Goal: Transaction & Acquisition: Purchase product/service

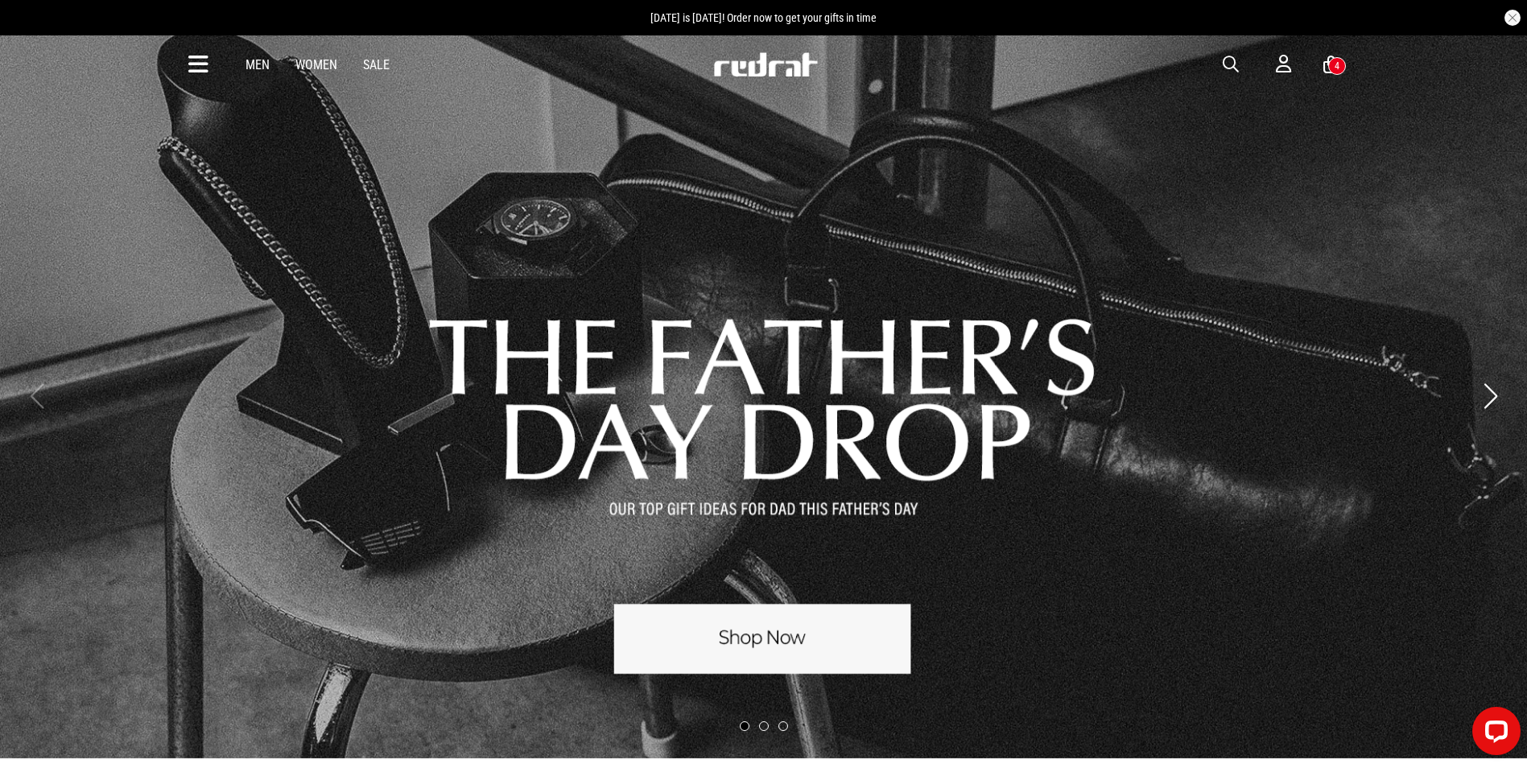
drag, startPoint x: 193, startPoint y: 65, endPoint x: 208, endPoint y: 3, distance: 63.7
click at [211, 90] on div "Men Women Sale Sign in New Back Footwear Back Mens Back Womens Back Youth & Kid…" at bounding box center [763, 64] width 1175 height 58
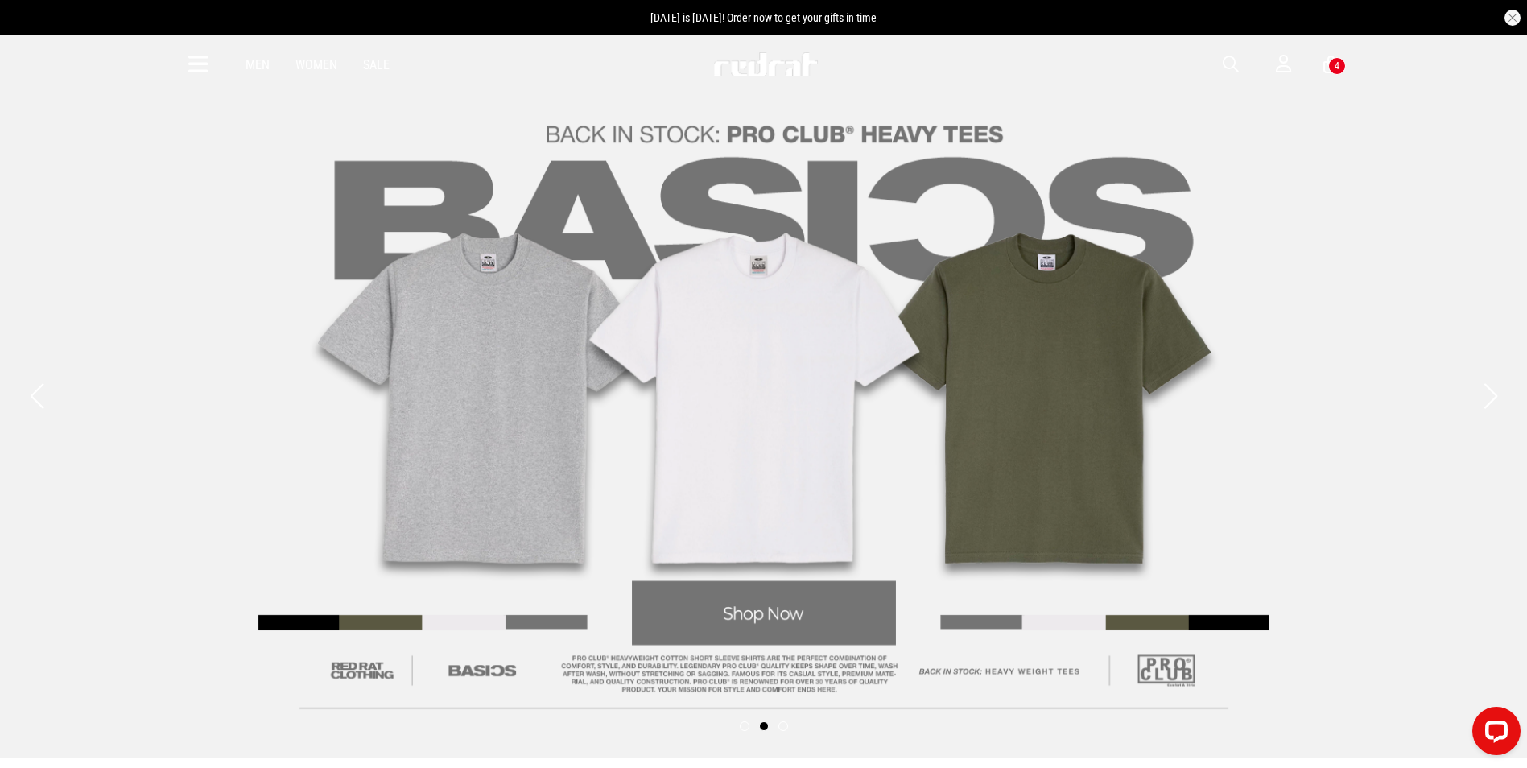
click at [194, 58] on icon at bounding box center [198, 65] width 20 height 27
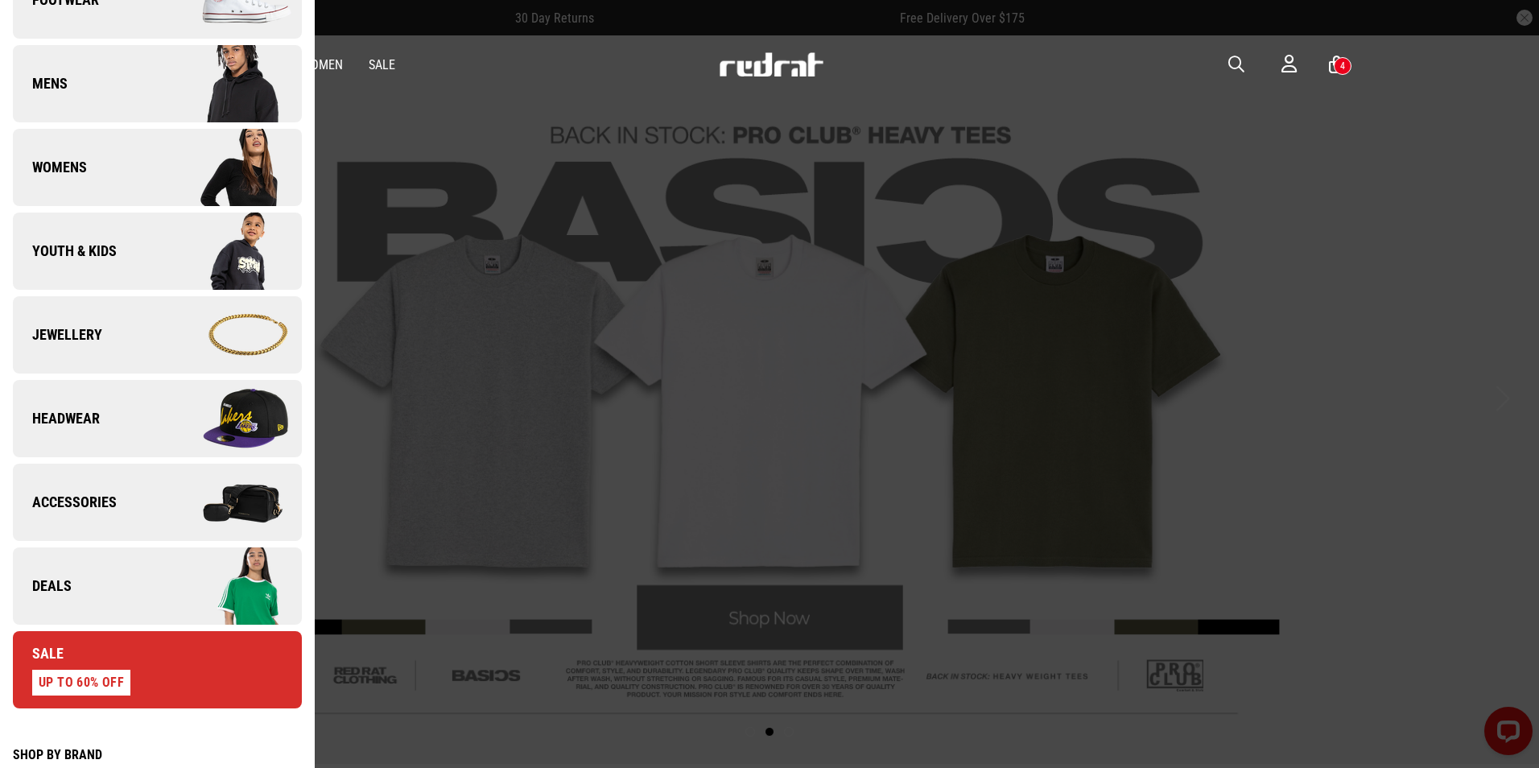
scroll to position [242, 0]
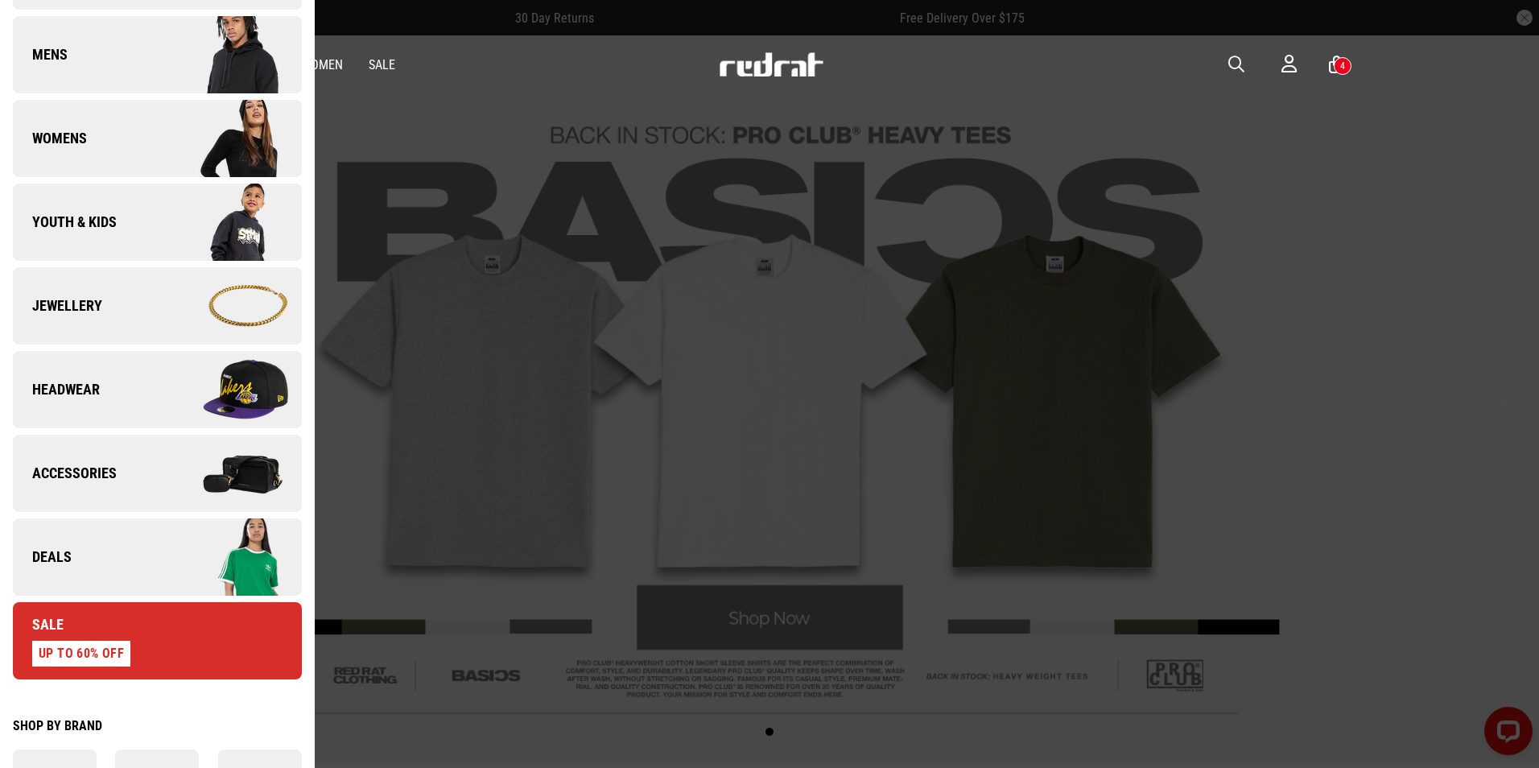
click at [122, 316] on link "Jewellery" at bounding box center [157, 305] width 289 height 77
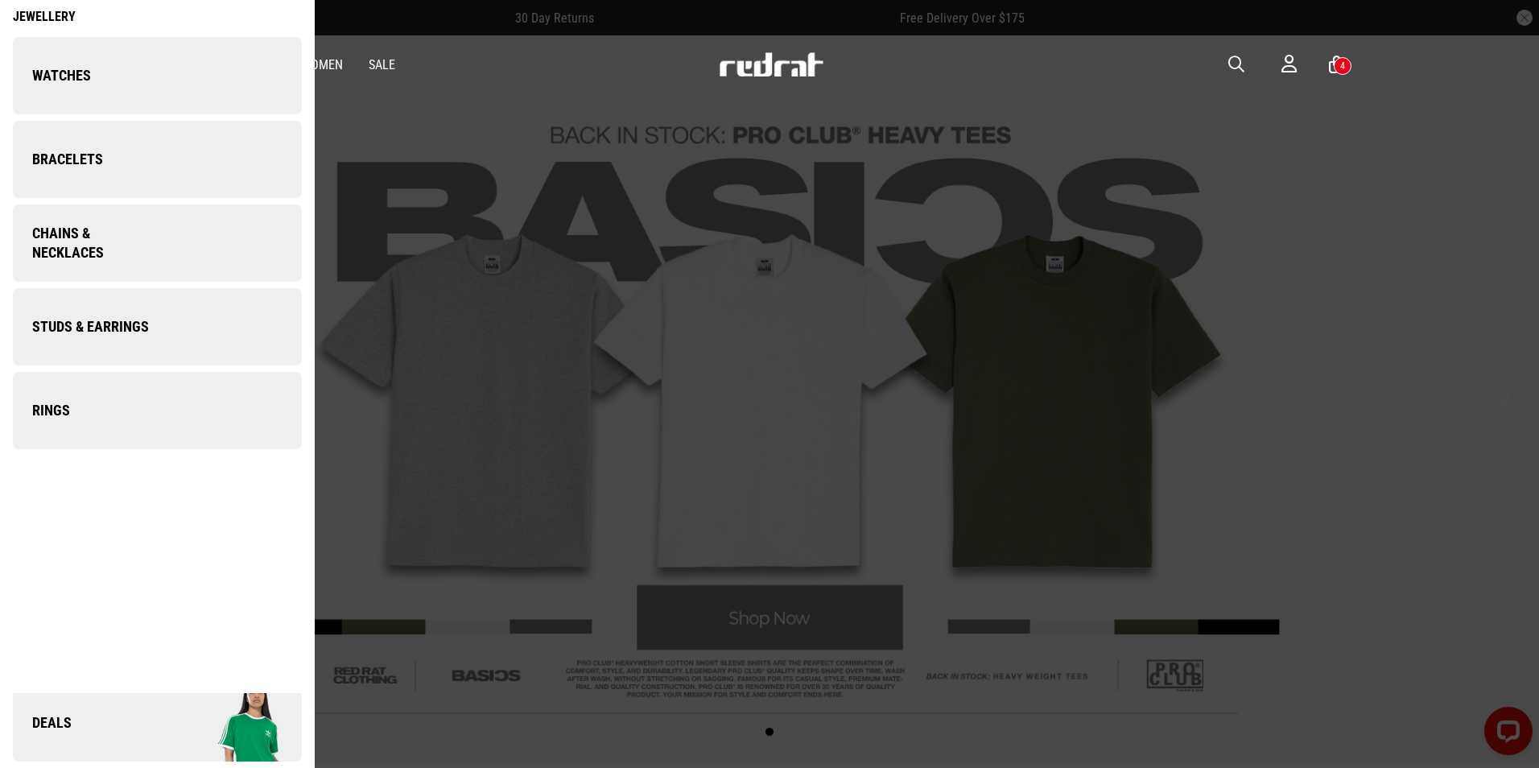
scroll to position [0, 0]
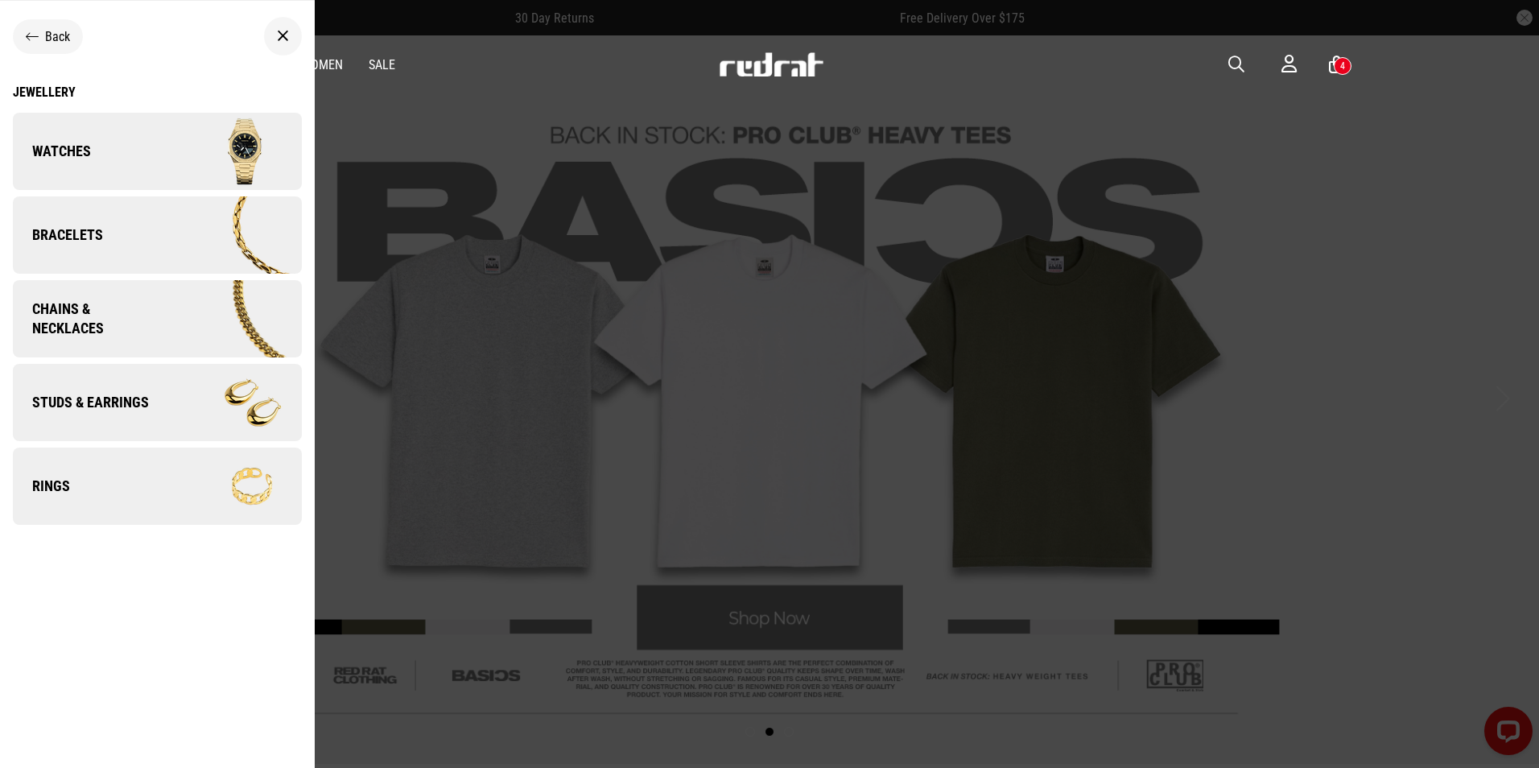
click at [136, 139] on link "Watches" at bounding box center [157, 151] width 289 height 77
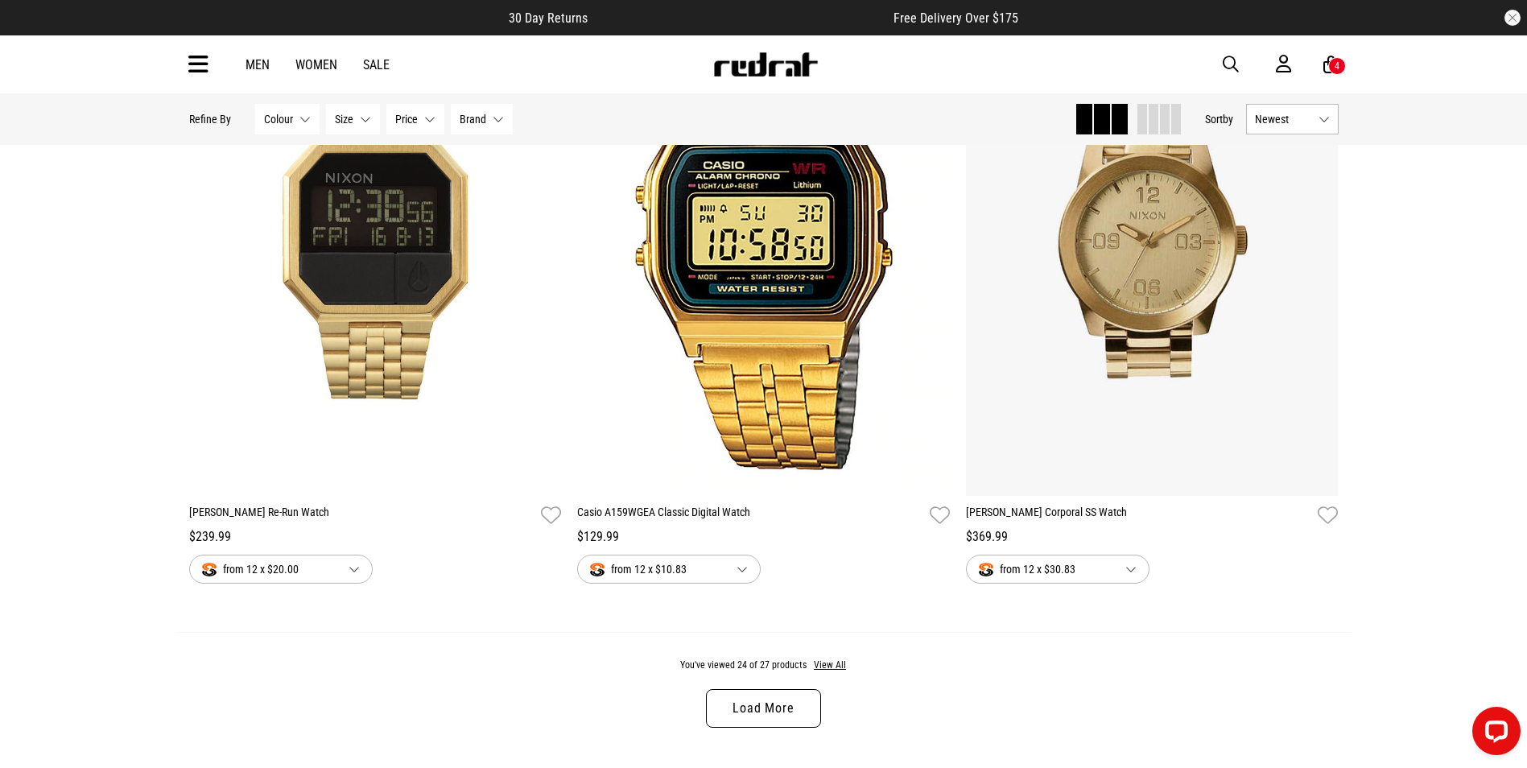
scroll to position [4831, 0]
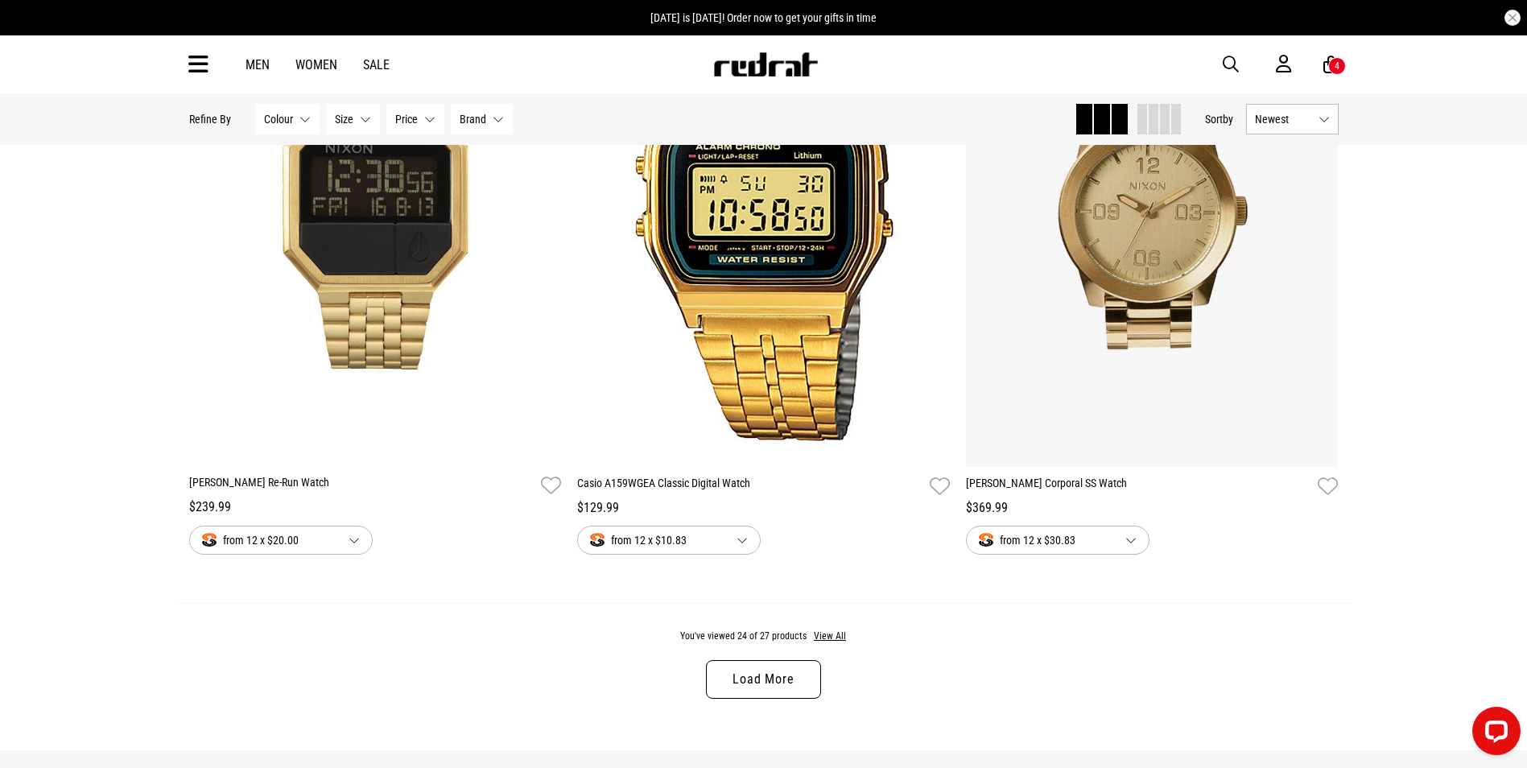
click at [798, 691] on link "Load More" at bounding box center [763, 679] width 114 height 39
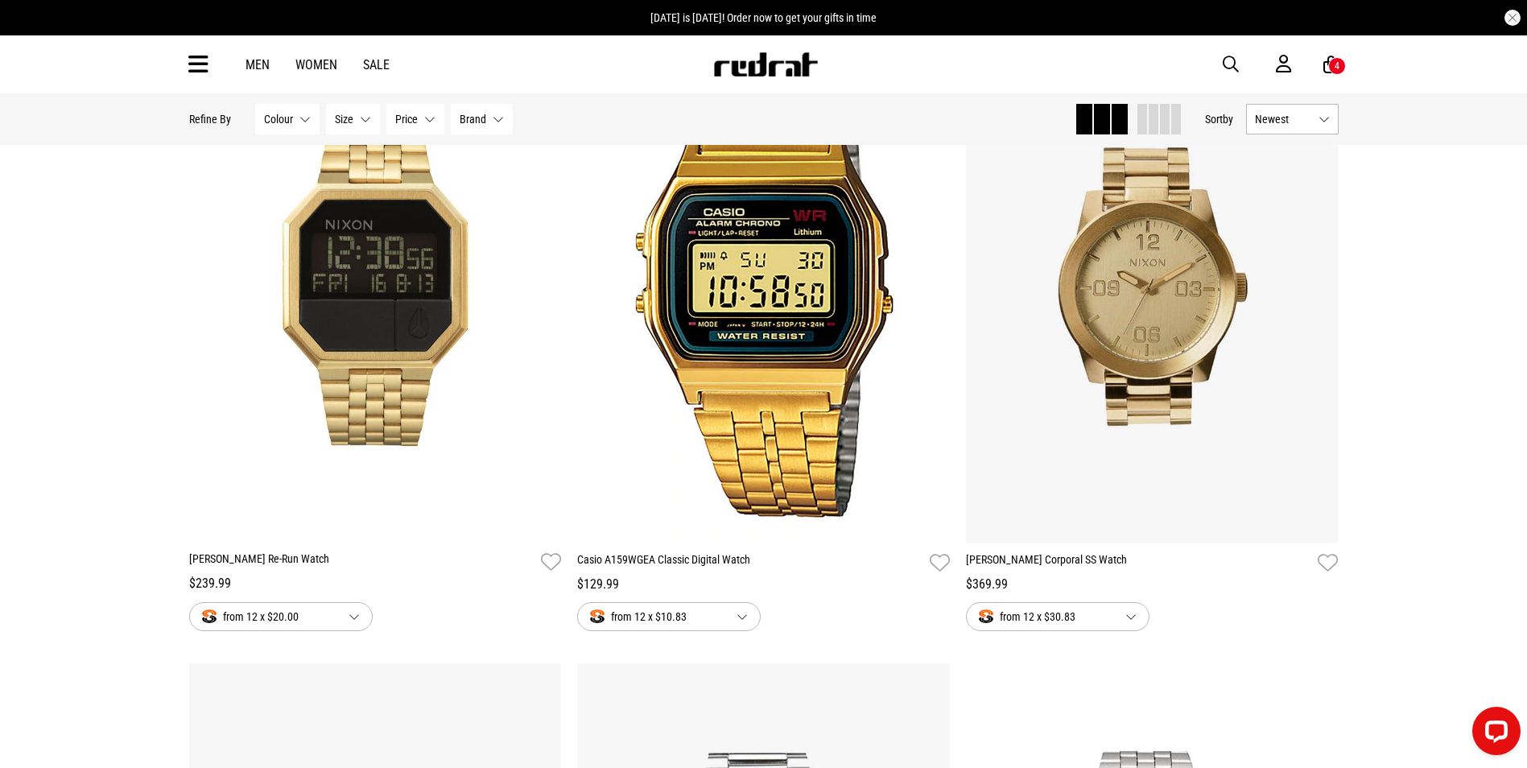
scroll to position [4750, 0]
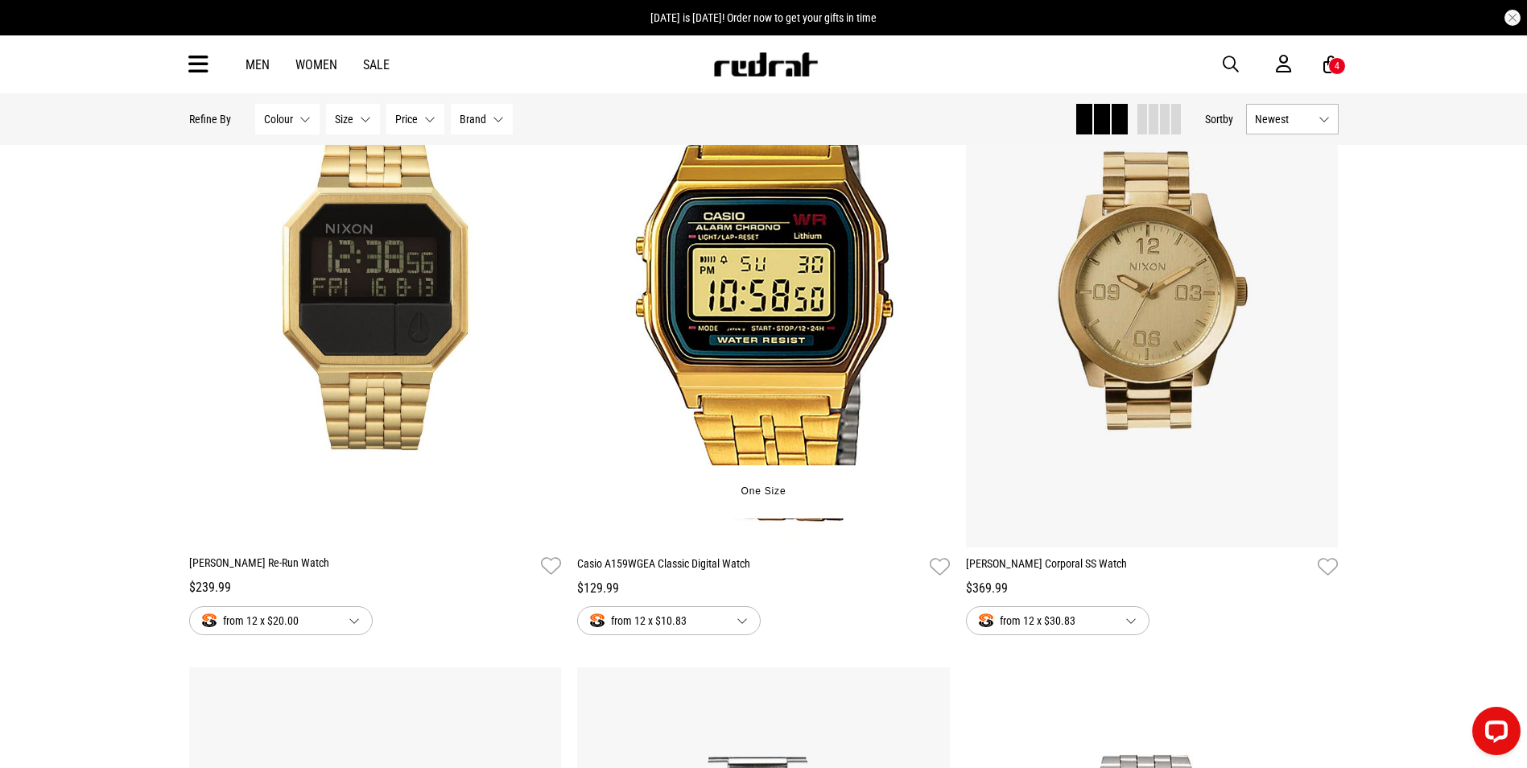
click at [783, 369] on img at bounding box center [763, 286] width 373 height 522
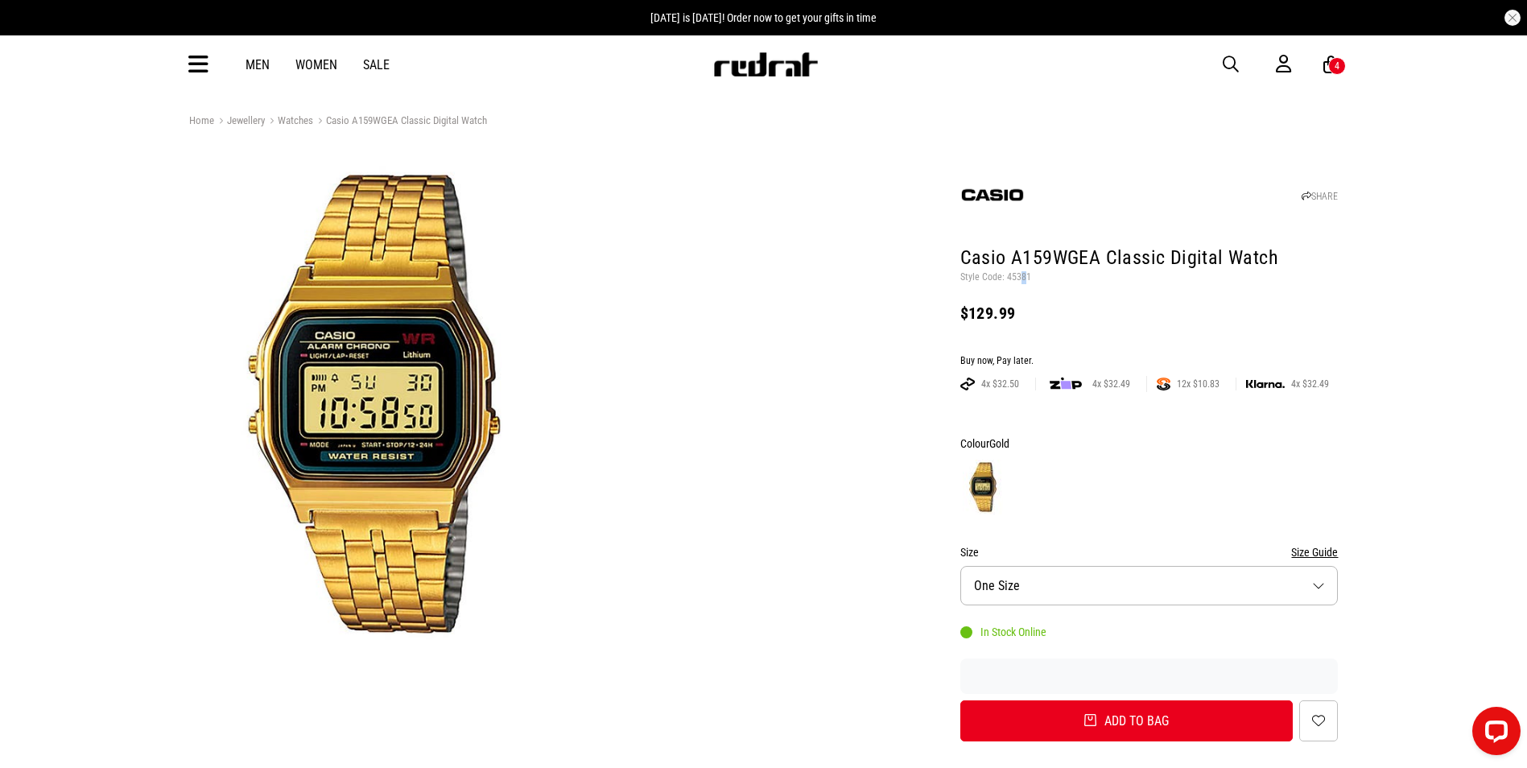
click at [1019, 275] on p "Style Code: 45381" at bounding box center [1149, 277] width 378 height 13
drag, startPoint x: 1019, startPoint y: 275, endPoint x: 1054, endPoint y: 288, distance: 37.2
click at [1055, 293] on header "SHARE Casio A159WGEA Classic Digital Watch Style Code: 45381 $129.99" at bounding box center [1149, 244] width 378 height 183
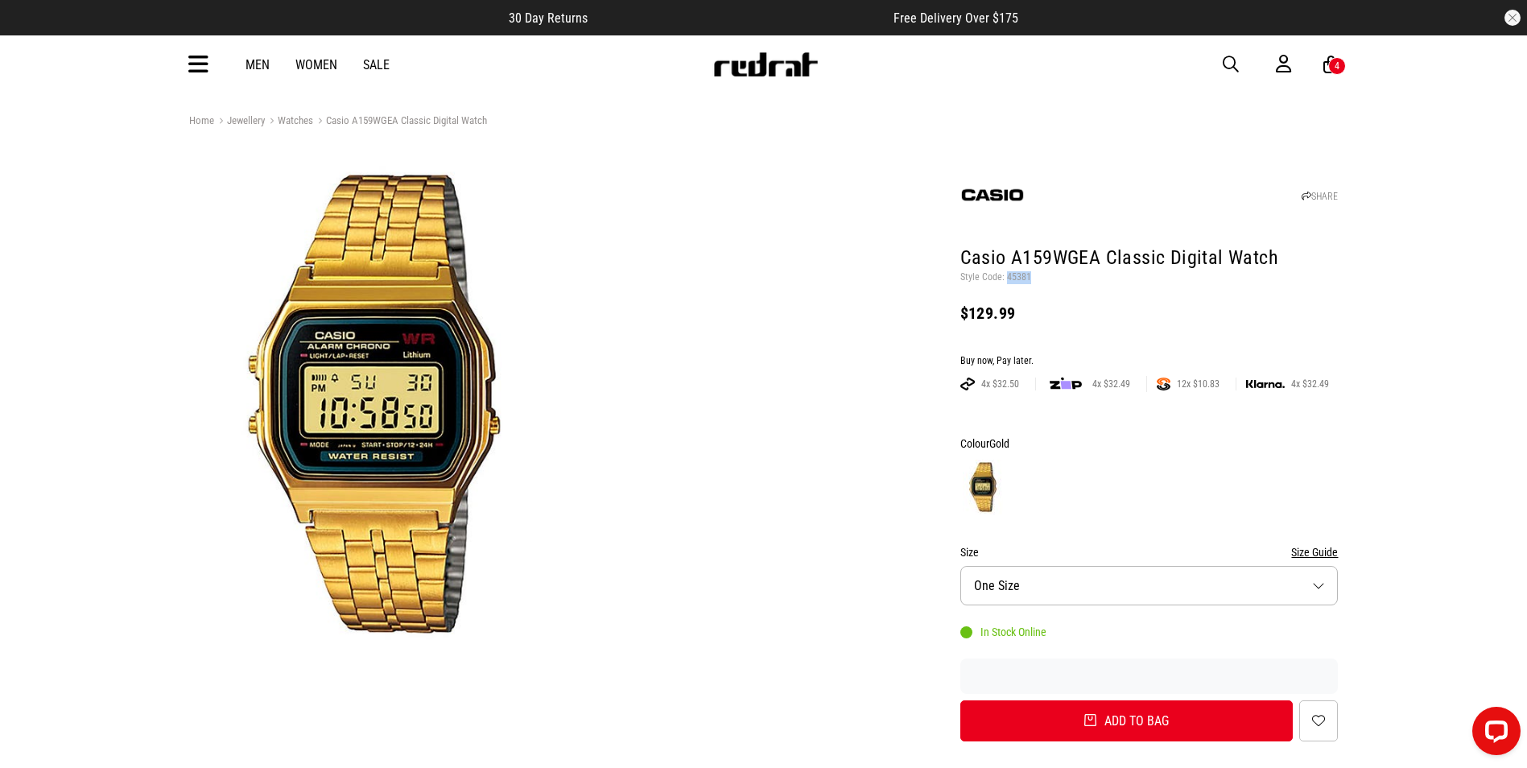
drag, startPoint x: 1039, startPoint y: 278, endPoint x: 1005, endPoint y: 278, distance: 33.8
click at [1005, 278] on p "Style Code: 45381" at bounding box center [1149, 277] width 378 height 13
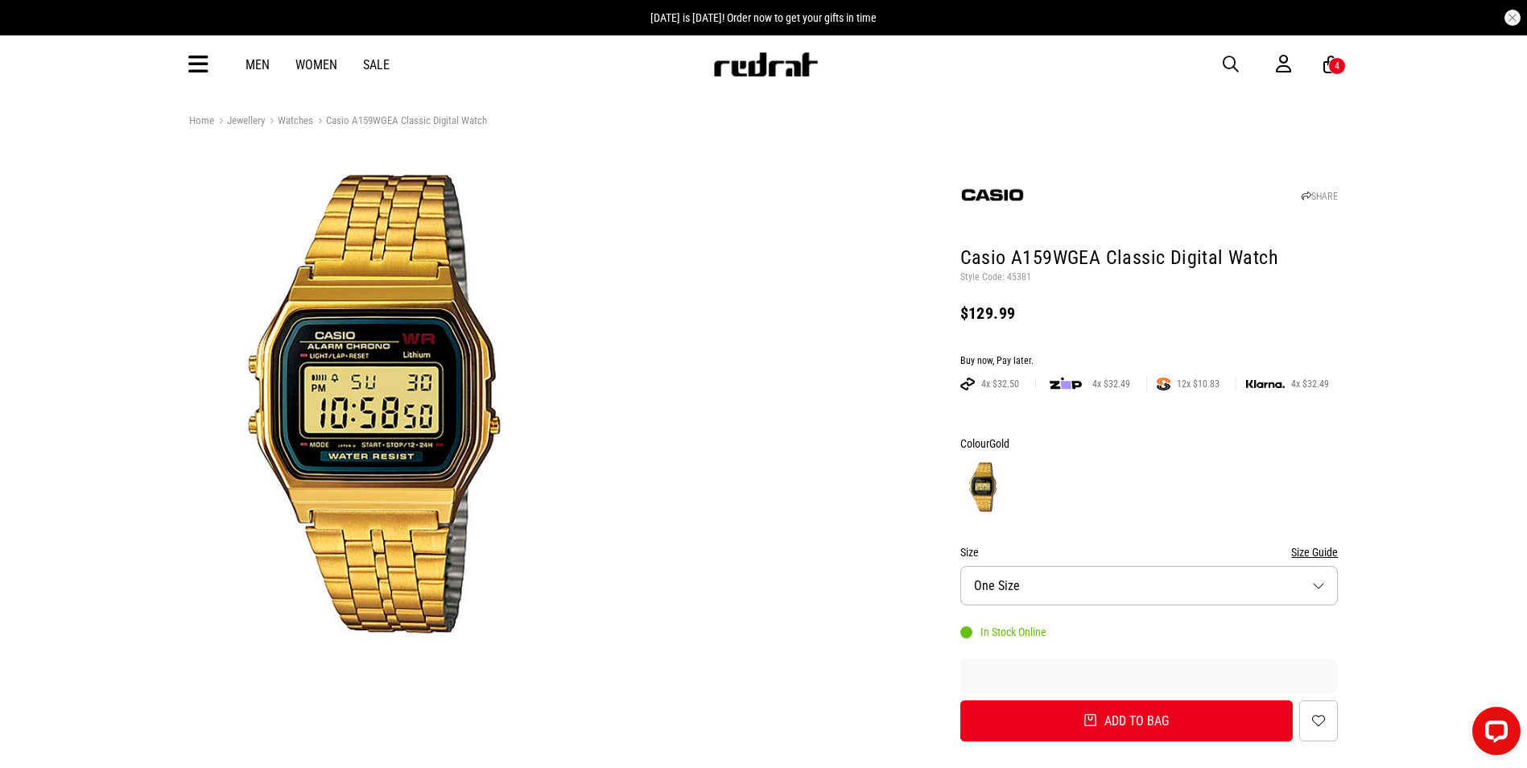
drag, startPoint x: 1005, startPoint y: 278, endPoint x: 1109, endPoint y: 256, distance: 106.9
click at [1109, 256] on h1 "Casio A159WGEA Classic Digital Watch" at bounding box center [1149, 259] width 378 height 26
drag, startPoint x: 1027, startPoint y: 277, endPoint x: 1007, endPoint y: 278, distance: 20.1
click at [1007, 278] on p "Style Code: 45381" at bounding box center [1149, 277] width 378 height 13
drag, startPoint x: 1007, startPoint y: 278, endPoint x: 1015, endPoint y: 274, distance: 9.0
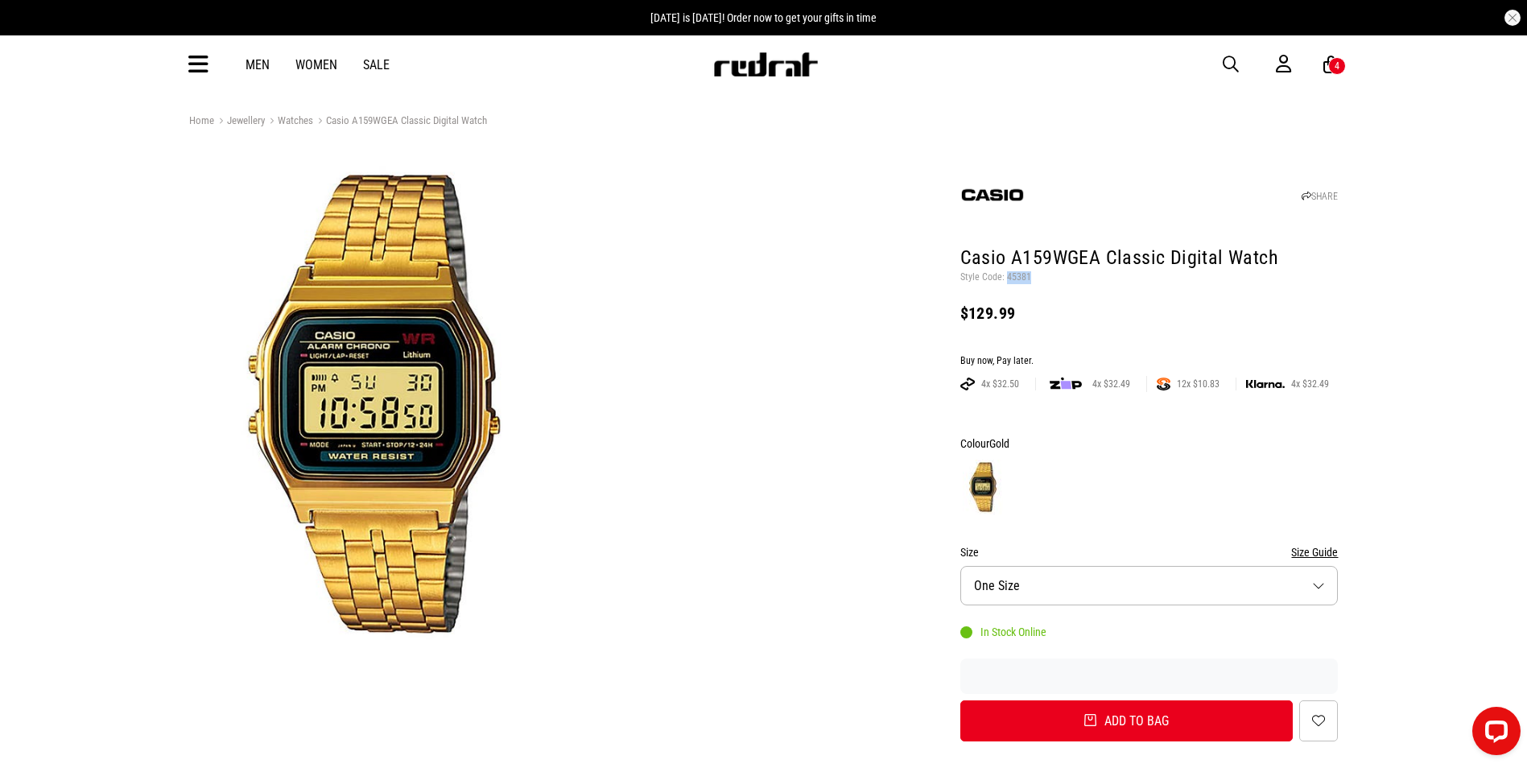
copy p "45381"
